Goal: Navigation & Orientation: Find specific page/section

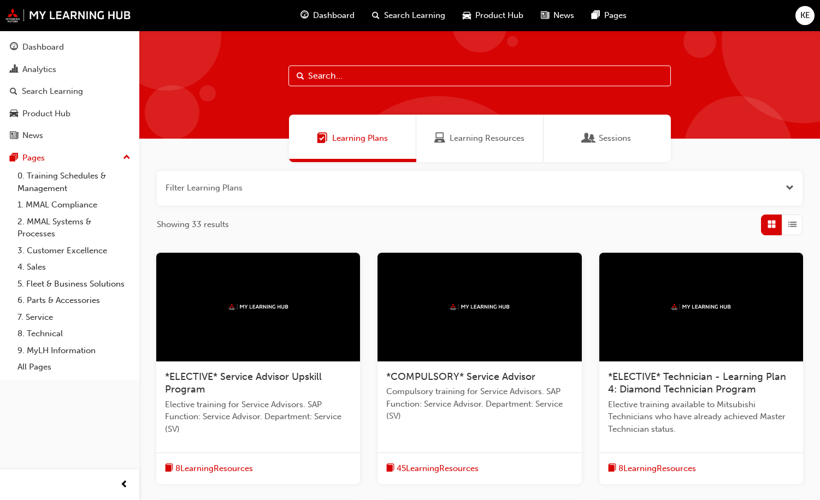
click at [331, 16] on span "Dashboard" at bounding box center [334, 15] width 42 height 13
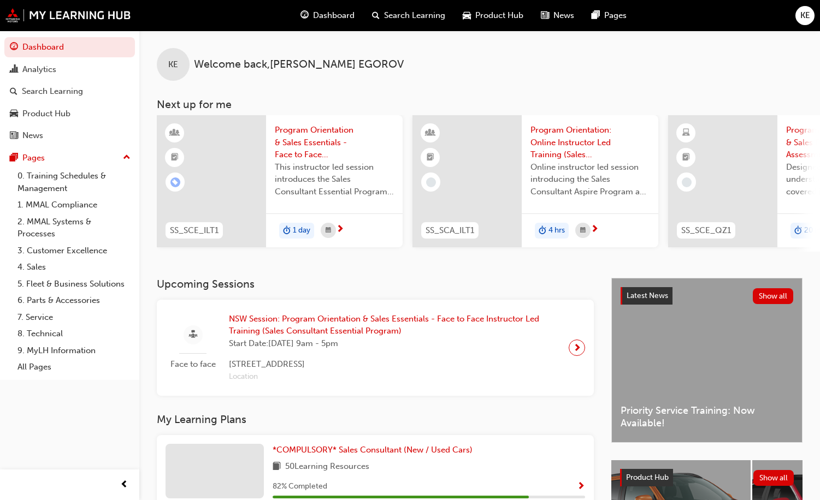
click at [547, 13] on span "news-icon" at bounding box center [545, 16] width 8 height 14
